Goal: Information Seeking & Learning: Learn about a topic

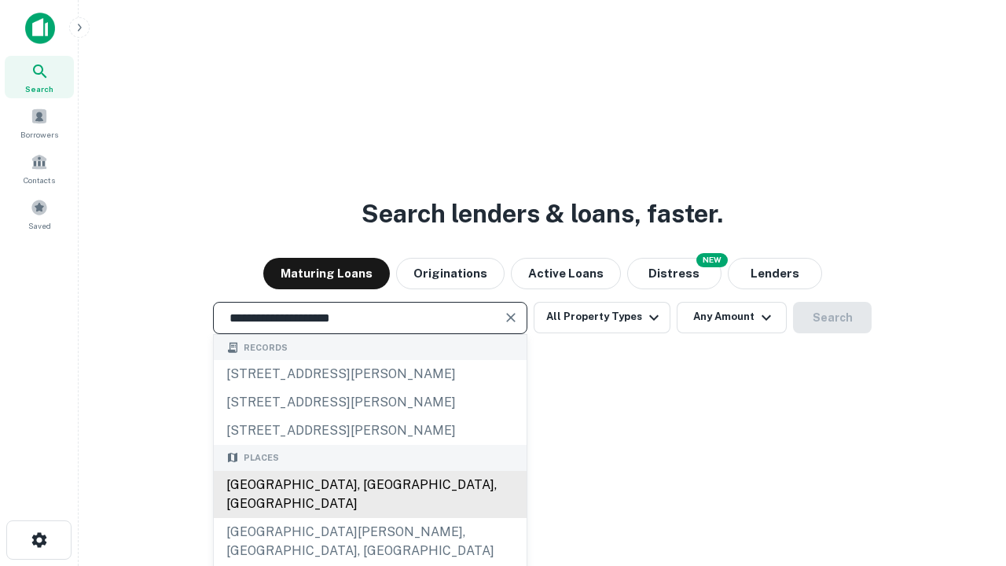
click at [369, 518] on div "[GEOGRAPHIC_DATA], [GEOGRAPHIC_DATA], [GEOGRAPHIC_DATA]" at bounding box center [370, 494] width 313 height 47
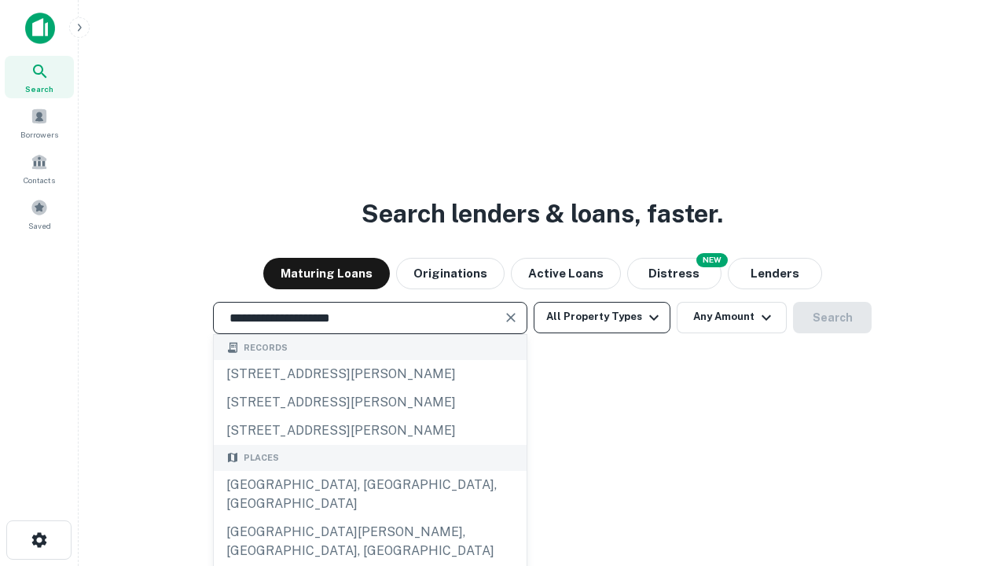
type input "**********"
click at [602, 317] on button "All Property Types" at bounding box center [602, 317] width 137 height 31
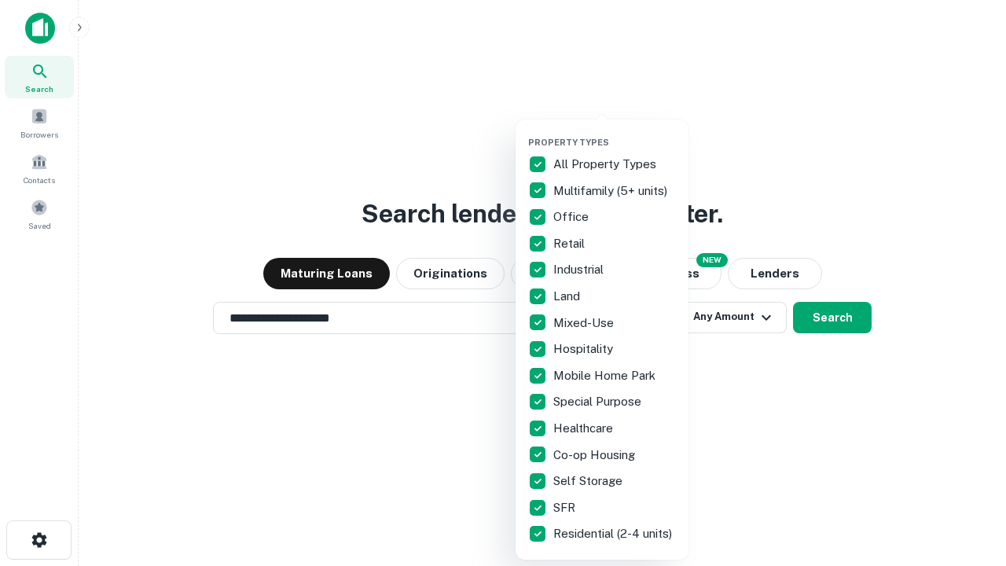
click at [615, 132] on button "button" at bounding box center [614, 132] width 173 height 1
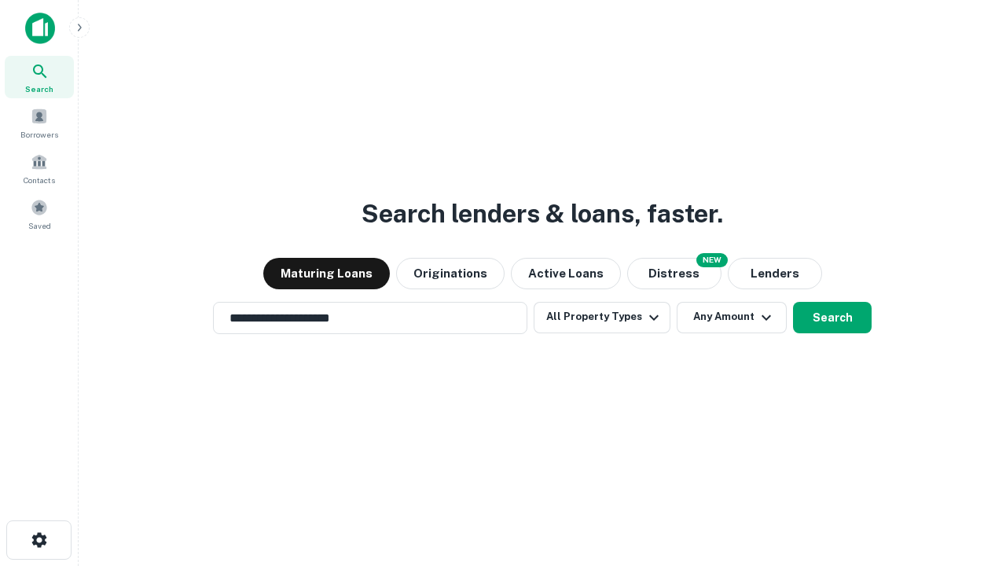
scroll to position [9, 189]
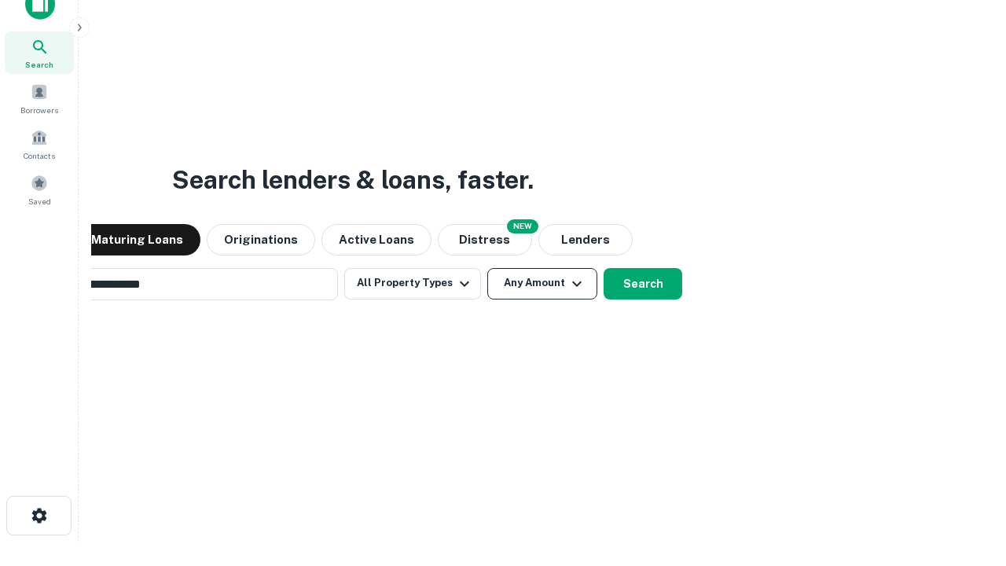
click at [487, 268] on button "Any Amount" at bounding box center [542, 283] width 110 height 31
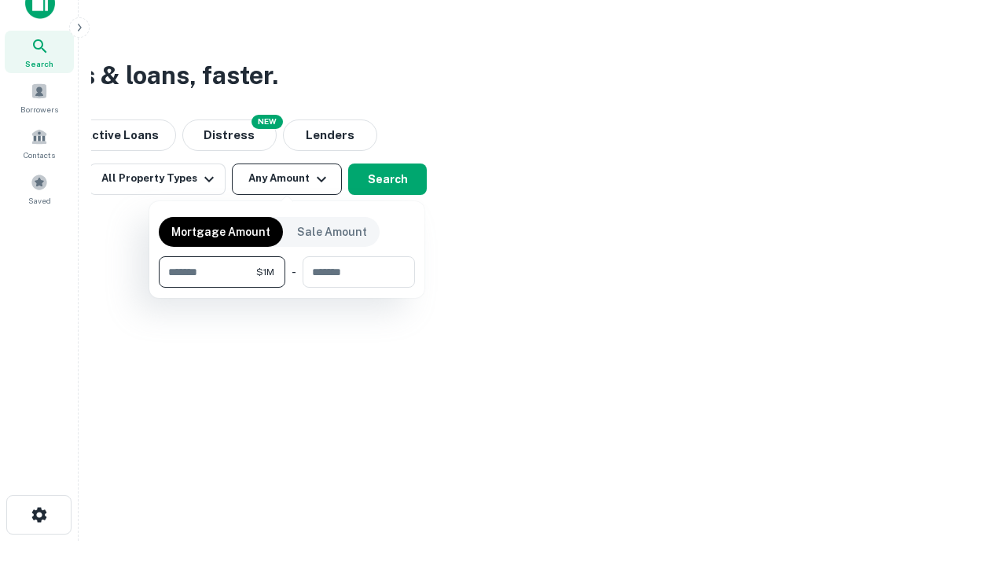
type input "*******"
click at [287, 288] on button "button" at bounding box center [287, 288] width 256 height 1
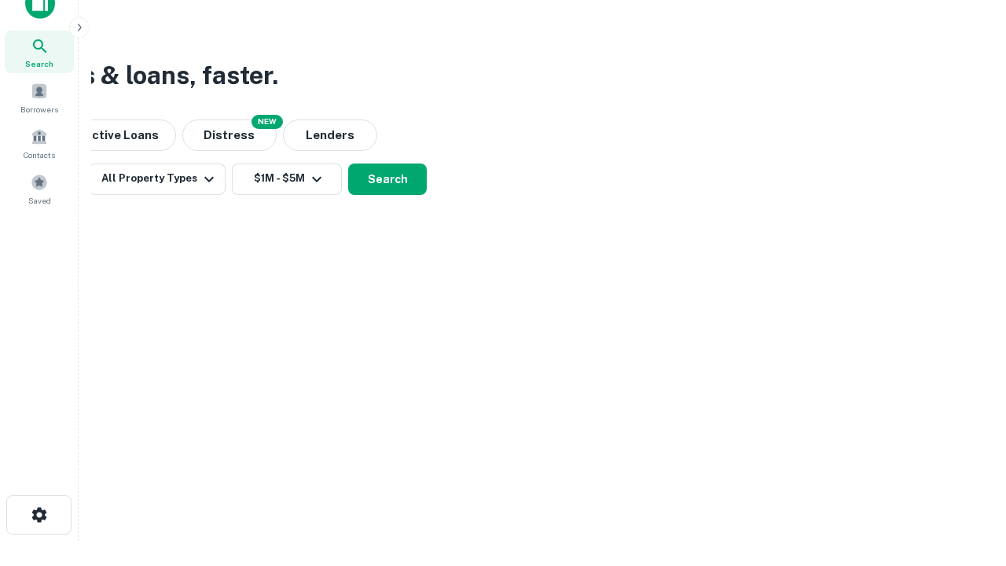
scroll to position [24, 0]
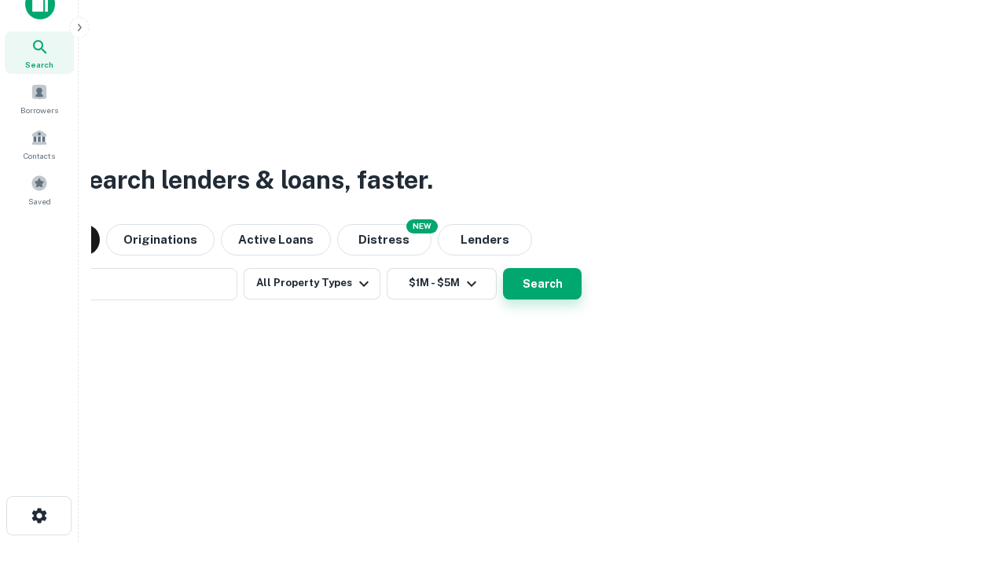
click at [503, 268] on button "Search" at bounding box center [542, 283] width 79 height 31
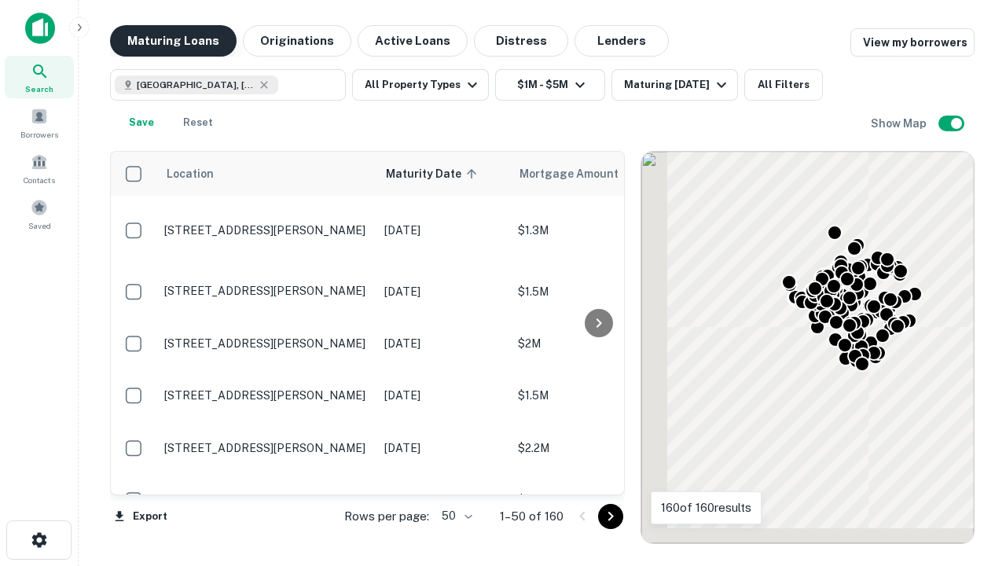
click at [173, 41] on button "Maturing Loans" at bounding box center [173, 40] width 127 height 31
